Goal: Information Seeking & Learning: Find specific fact

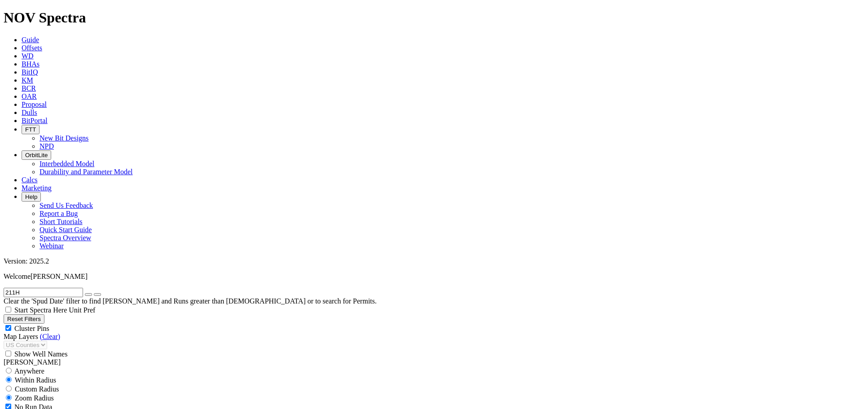
scroll to position [345, 0]
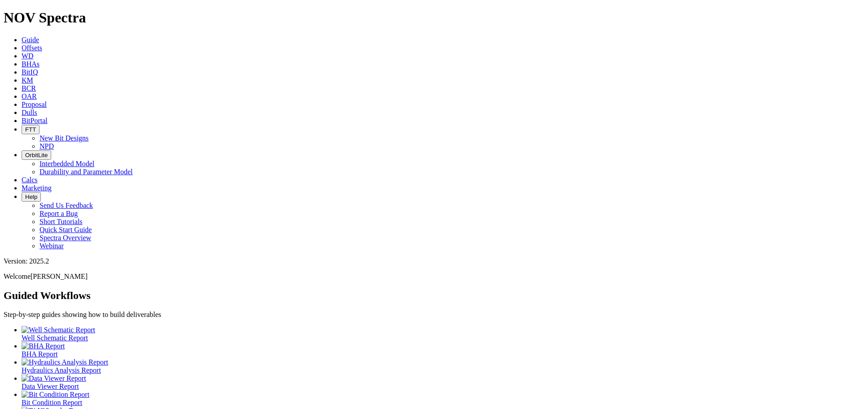
click at [37, 109] on link "Dulls" at bounding box center [30, 113] width 16 height 8
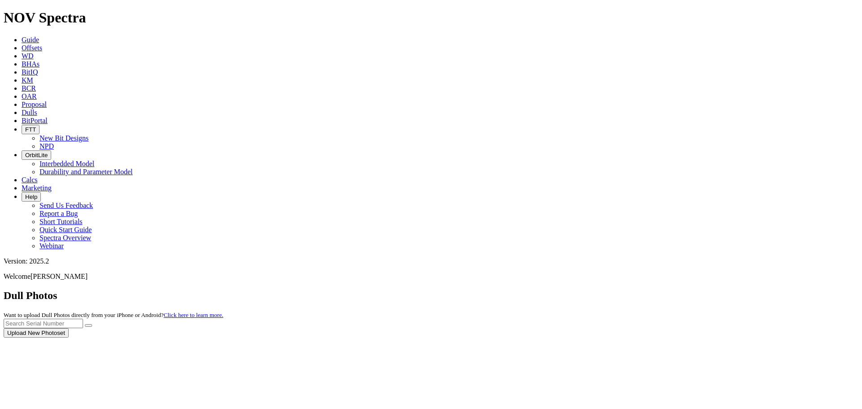
click at [676, 338] on div at bounding box center [431, 338] width 855 height 0
click at [83, 319] on input "text" at bounding box center [43, 323] width 79 height 9
click at [85, 324] on button "submit" at bounding box center [88, 325] width 7 height 3
drag, startPoint x: 674, startPoint y: 42, endPoint x: 660, endPoint y: 42, distance: 14.4
click at [83, 319] on input "A313958" at bounding box center [43, 323] width 79 height 9
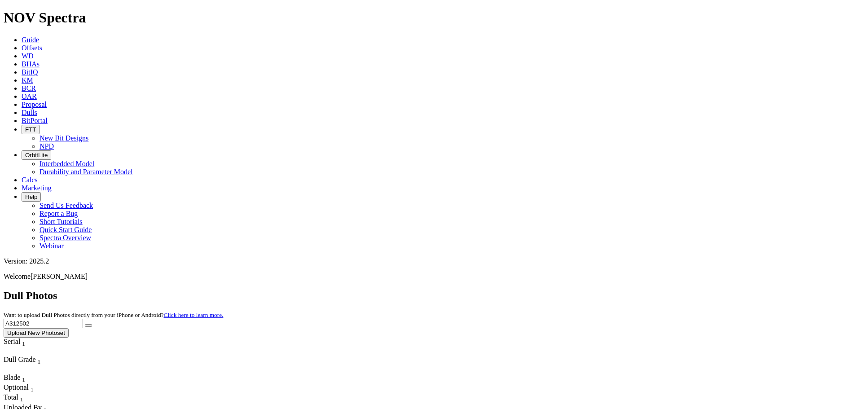
type input "A312502"
click at [85, 324] on button "submit" at bounding box center [88, 325] width 7 height 3
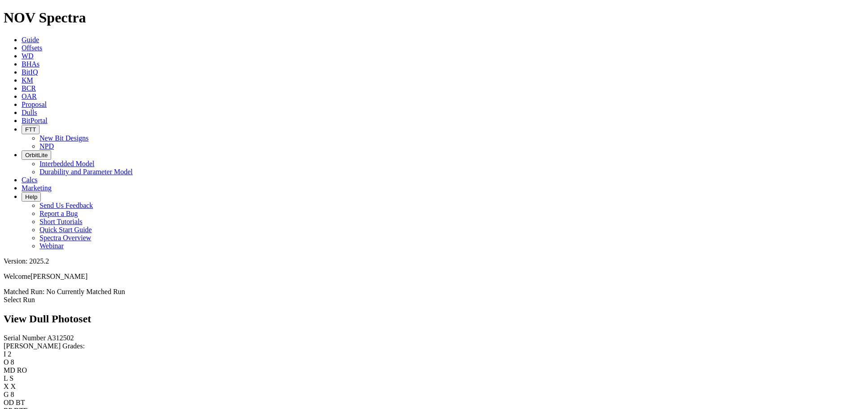
scroll to position [345, 0]
drag, startPoint x: 662, startPoint y: 224, endPoint x: 602, endPoint y: 87, distance: 149.4
